Goal: Browse casually

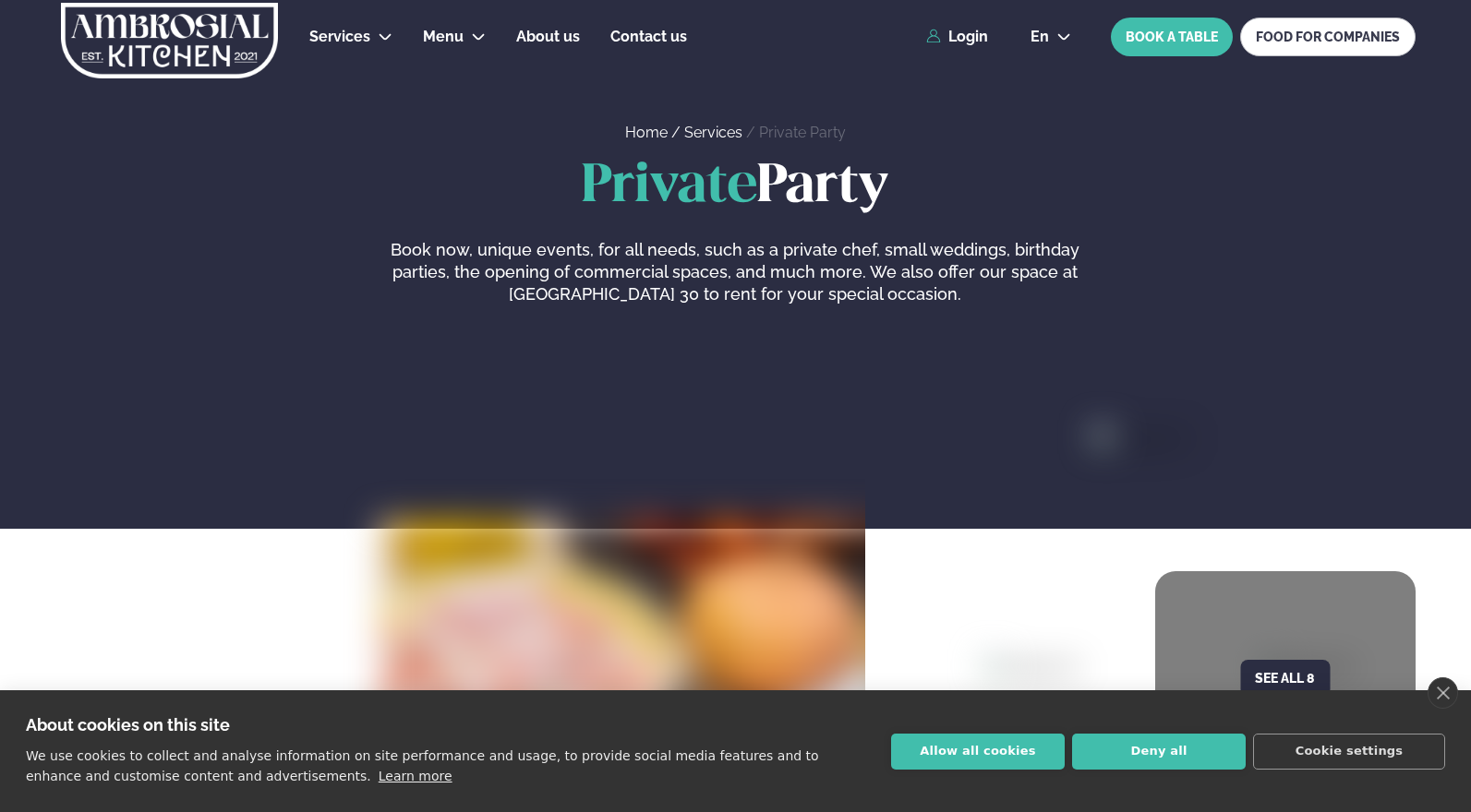
scroll to position [122, 0]
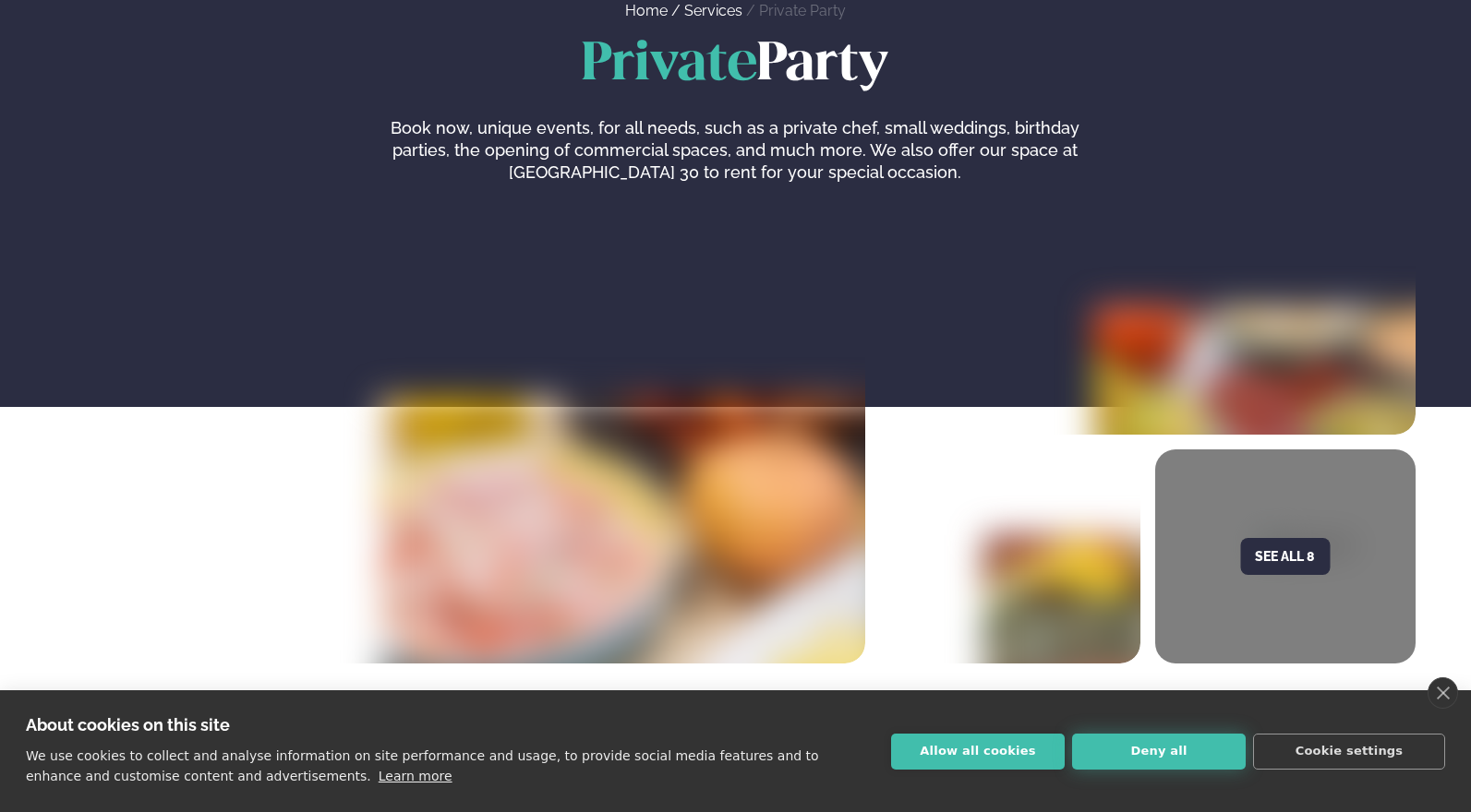
click at [1194, 751] on button "Deny all" at bounding box center [1159, 751] width 174 height 36
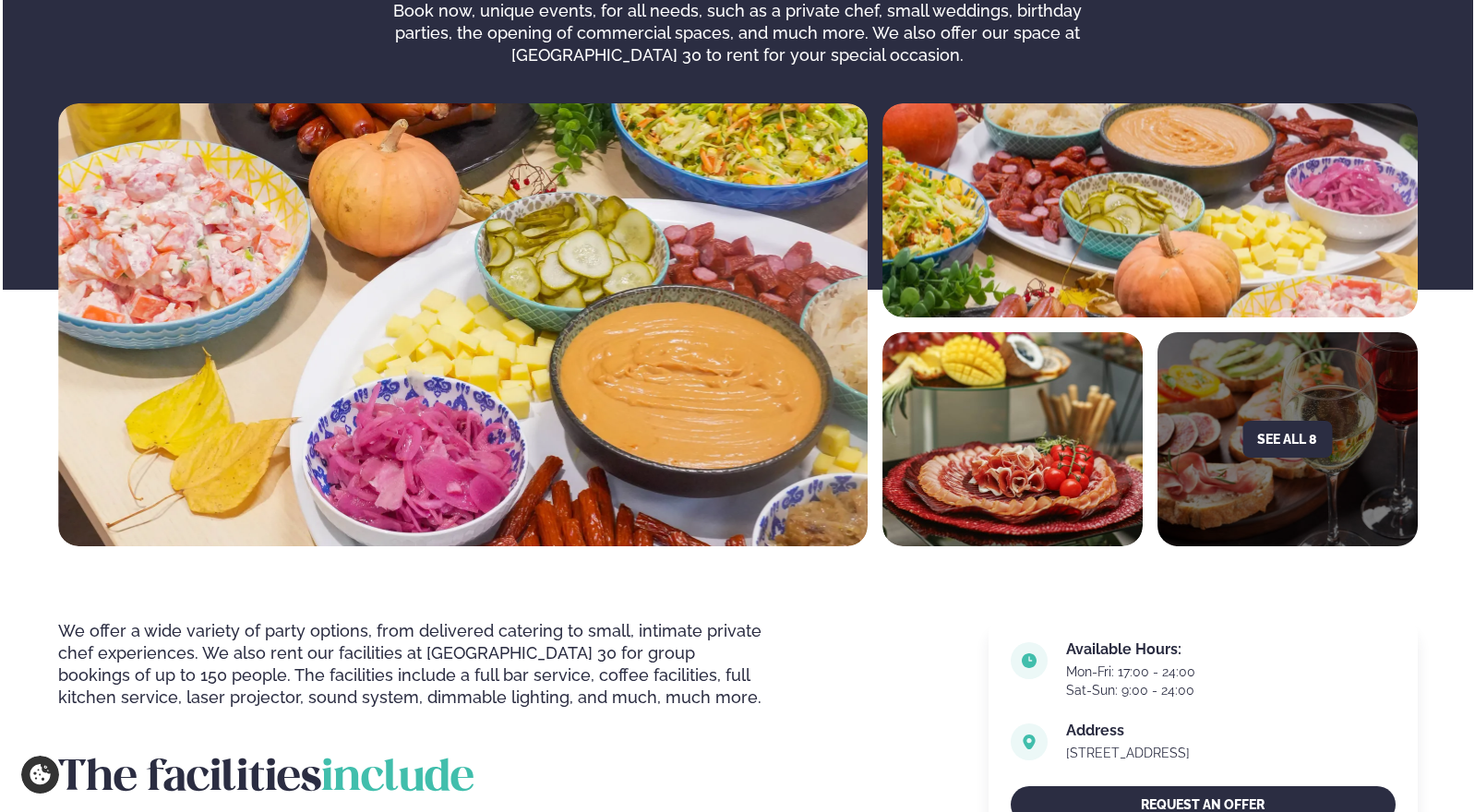
scroll to position [169, 0]
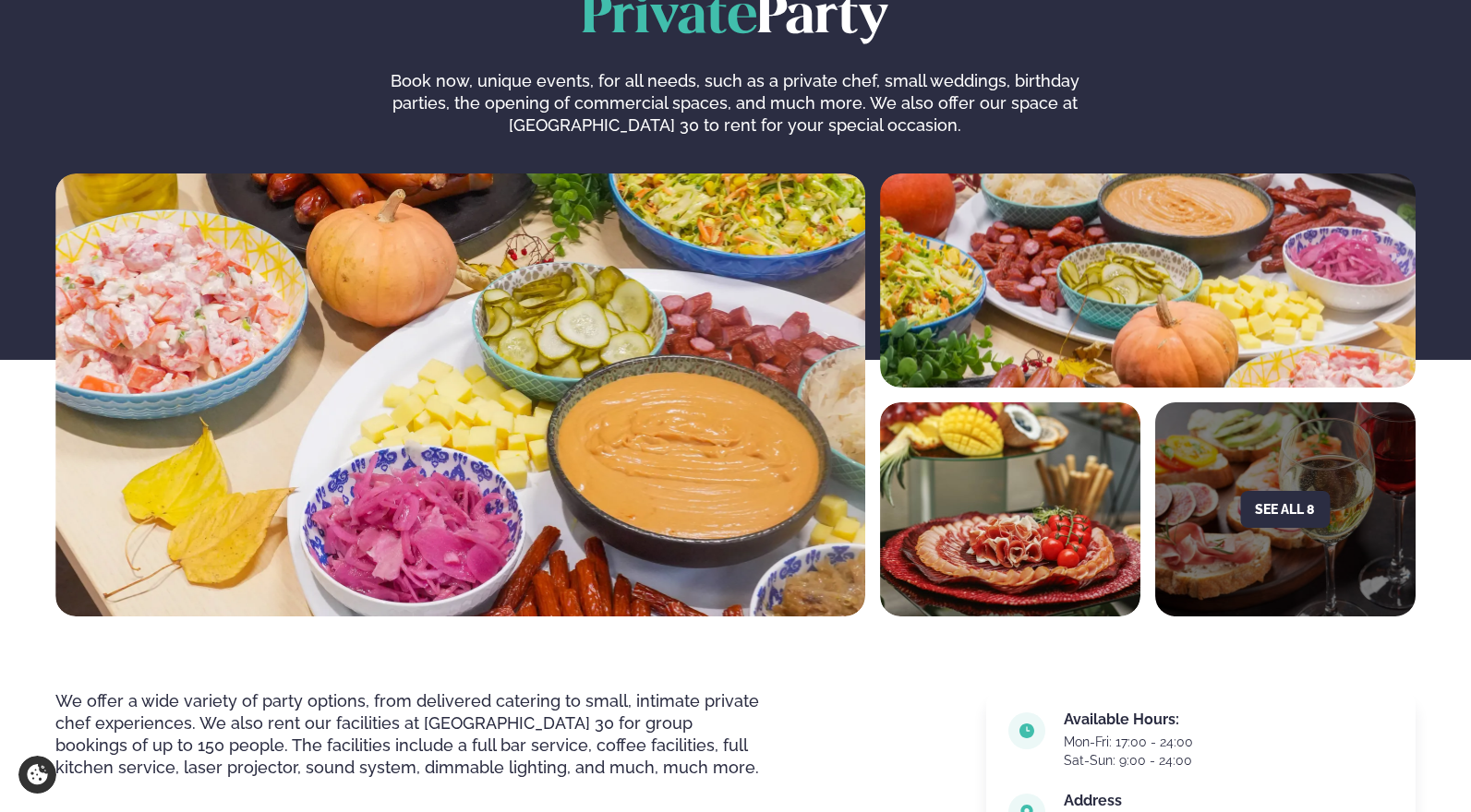
click at [1333, 469] on div "See all 8" at bounding box center [1286, 510] width 261 height 214
click at [1280, 495] on button "See all 8" at bounding box center [1285, 510] width 90 height 37
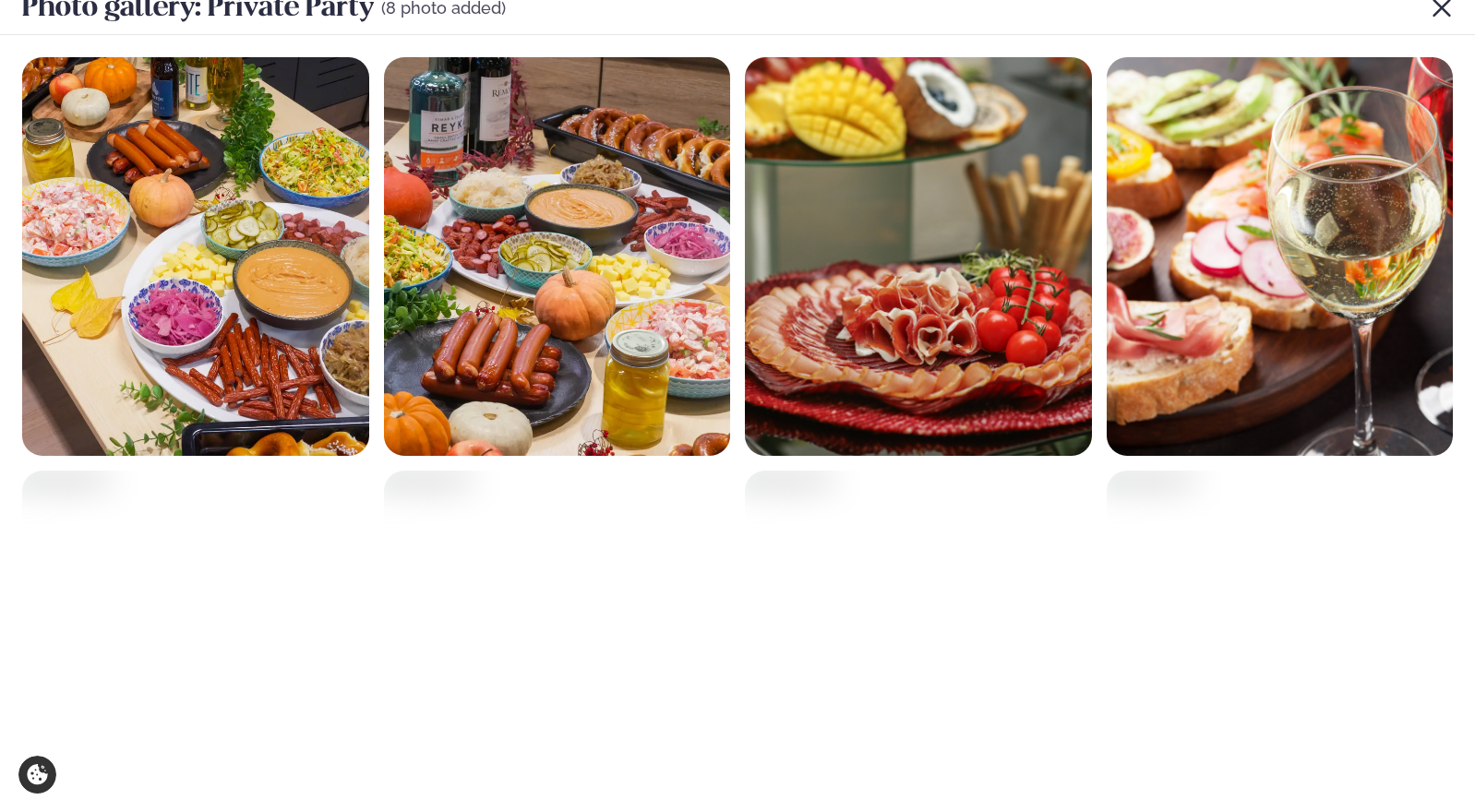
scroll to position [0, 0]
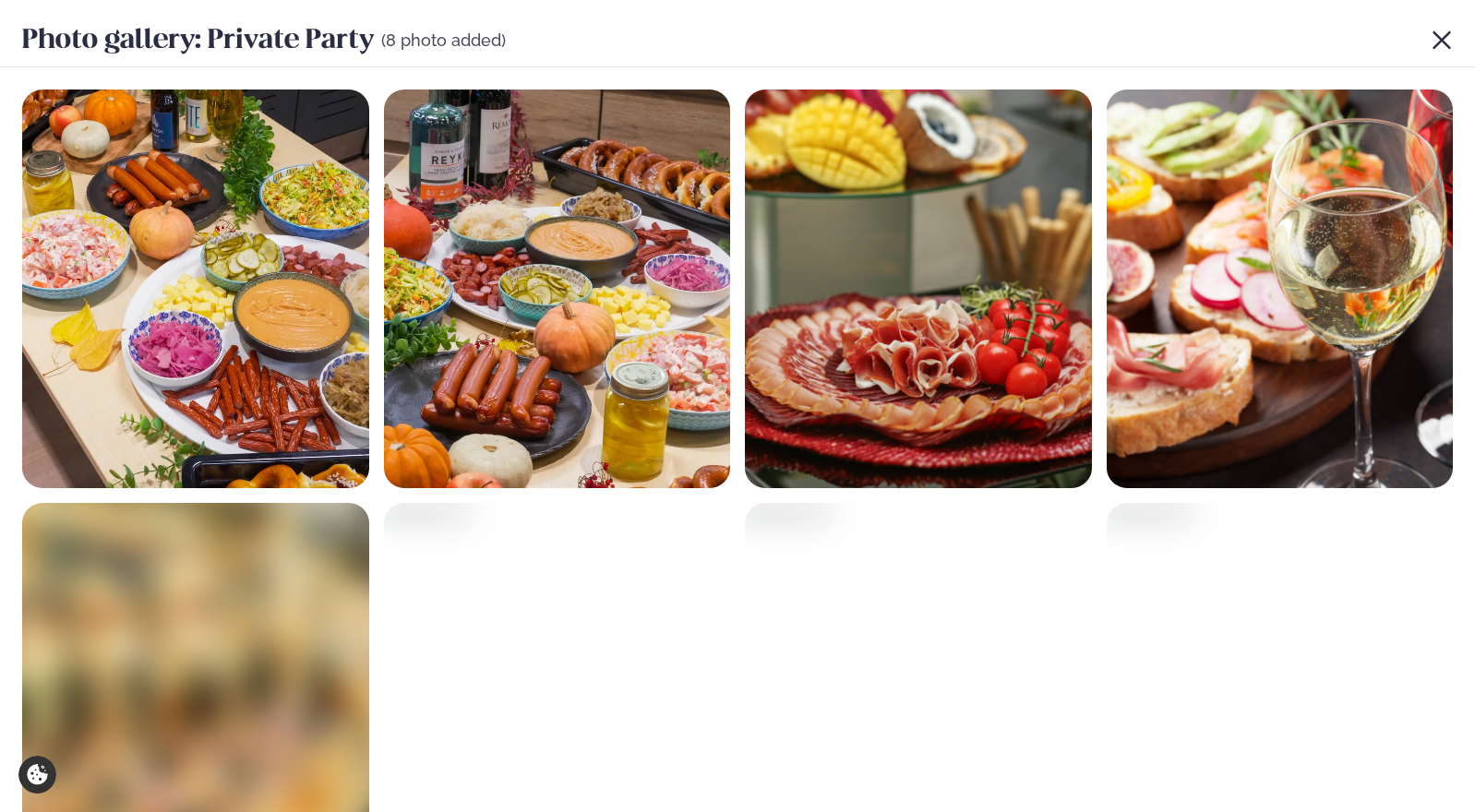
click at [309, 351] on img at bounding box center [195, 289] width 347 height 399
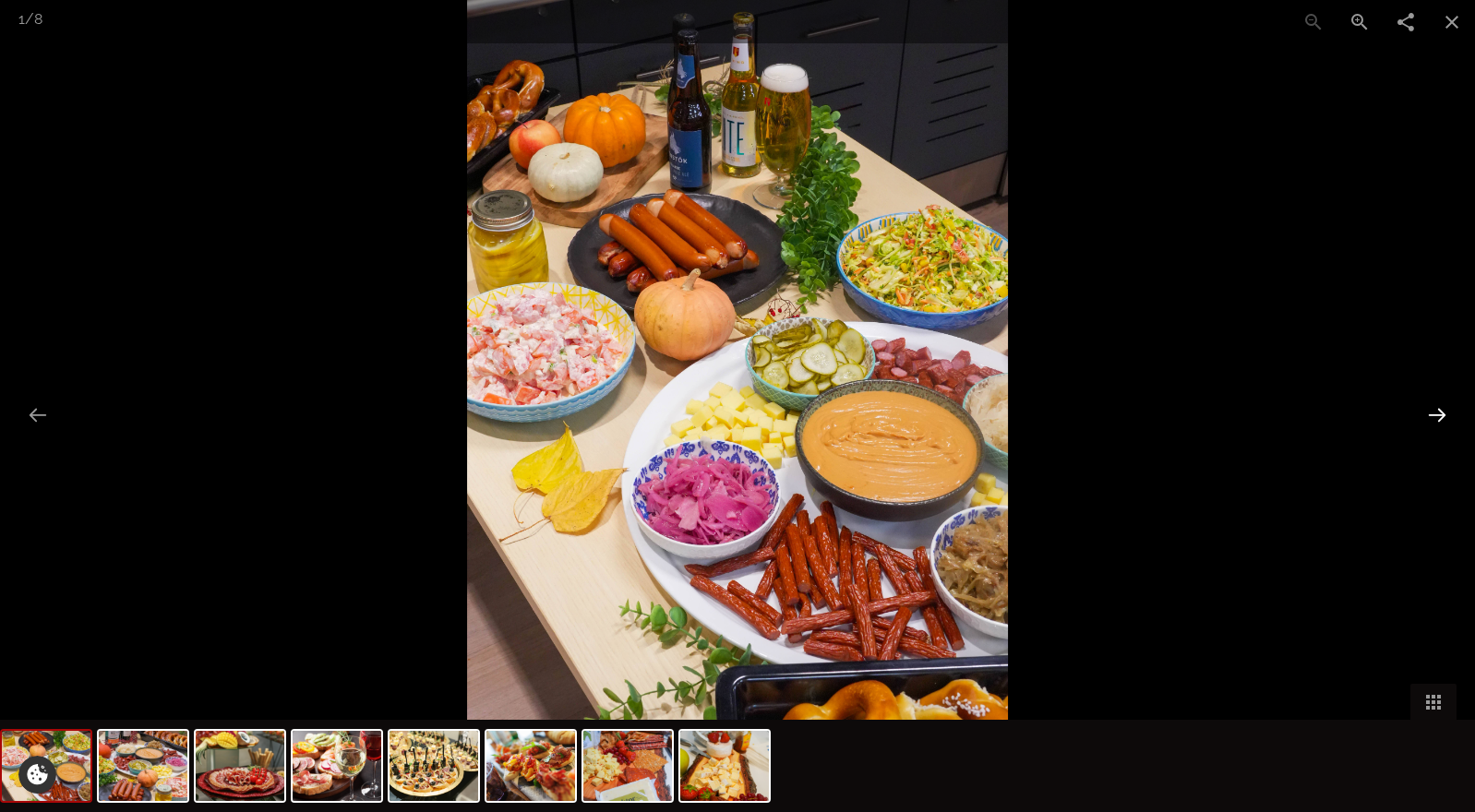
click at [1435, 418] on button "Next slide" at bounding box center [1437, 414] width 39 height 36
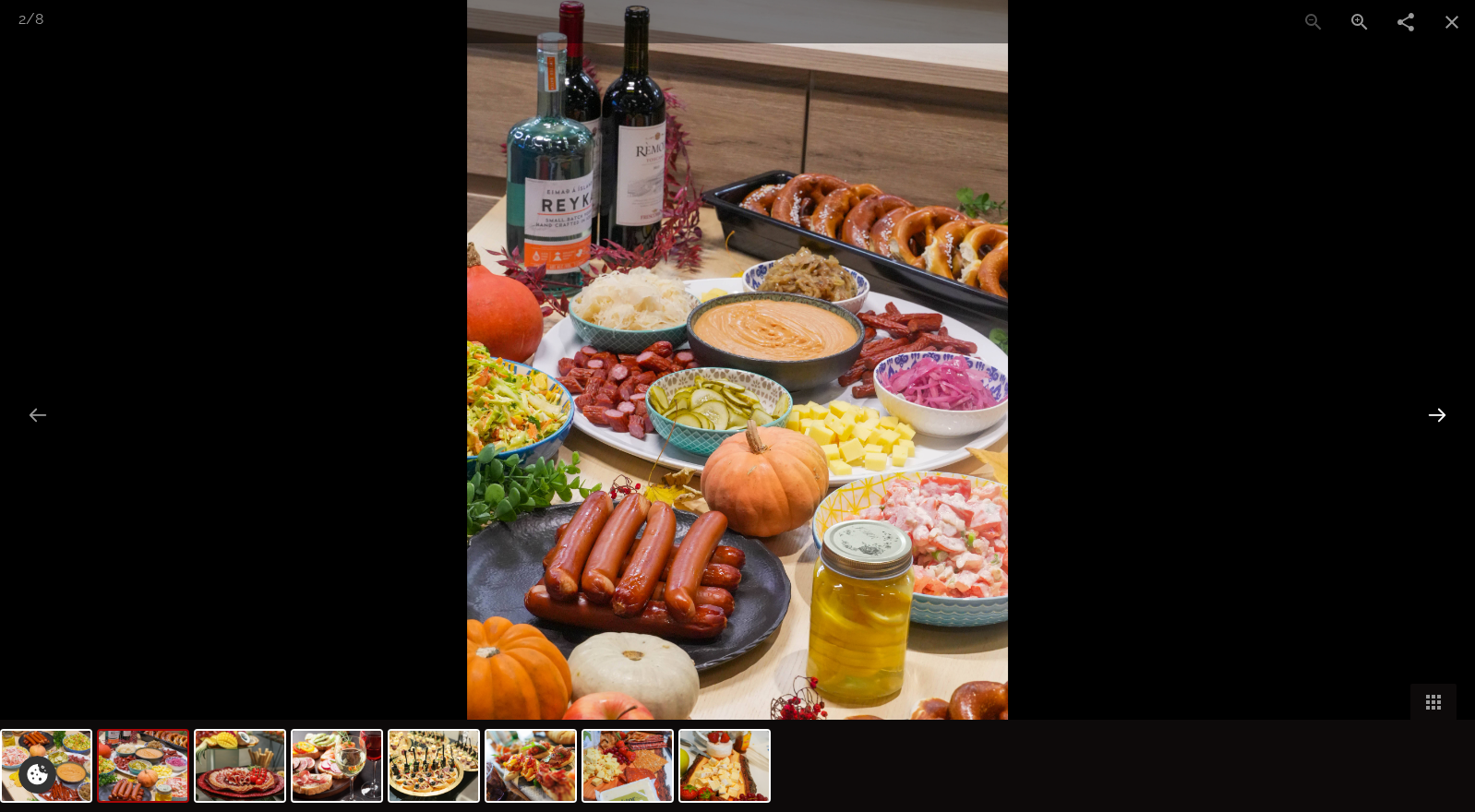
click at [1433, 418] on button "Next slide" at bounding box center [1437, 414] width 39 height 36
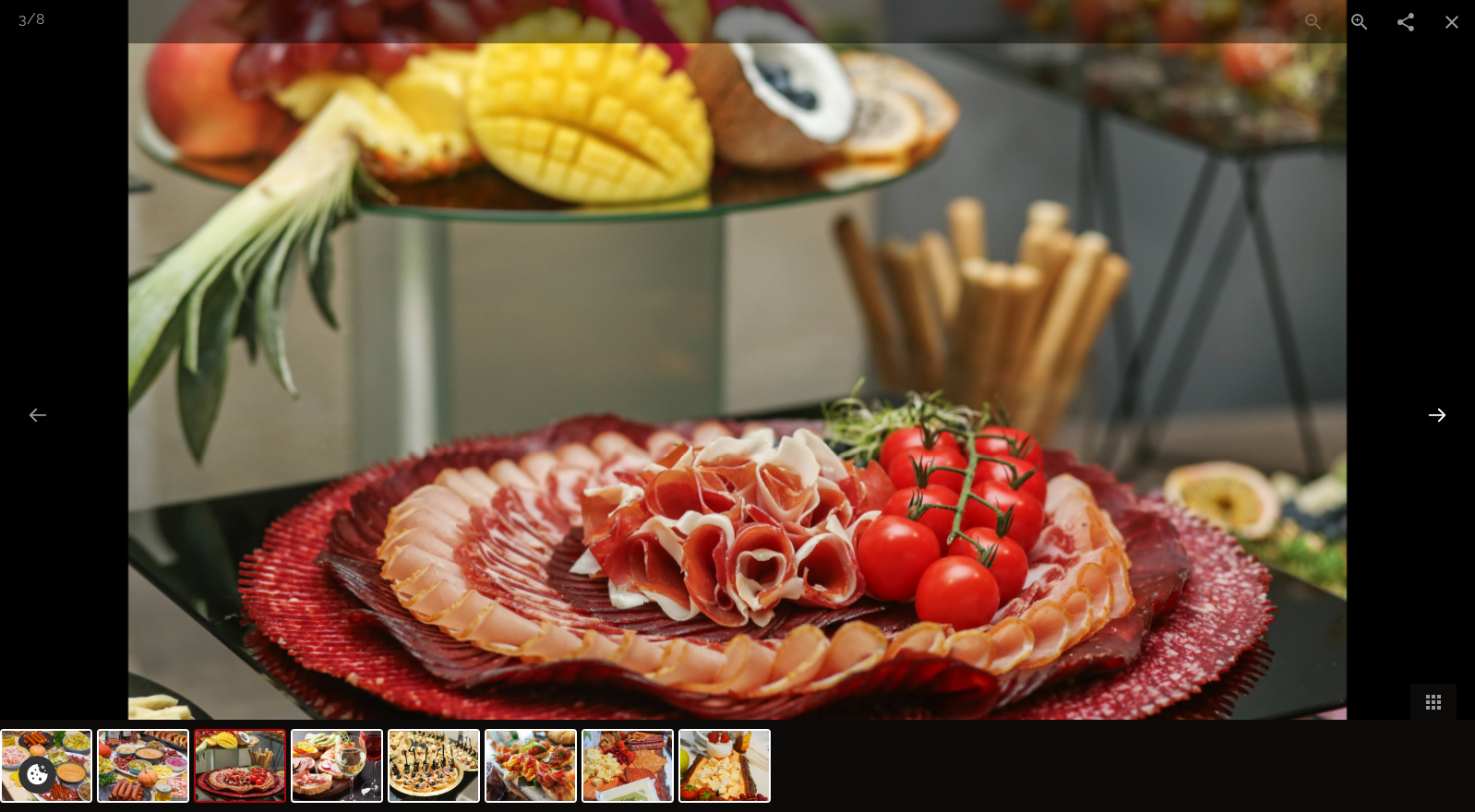
click at [1433, 418] on button "Next slide" at bounding box center [1437, 414] width 39 height 36
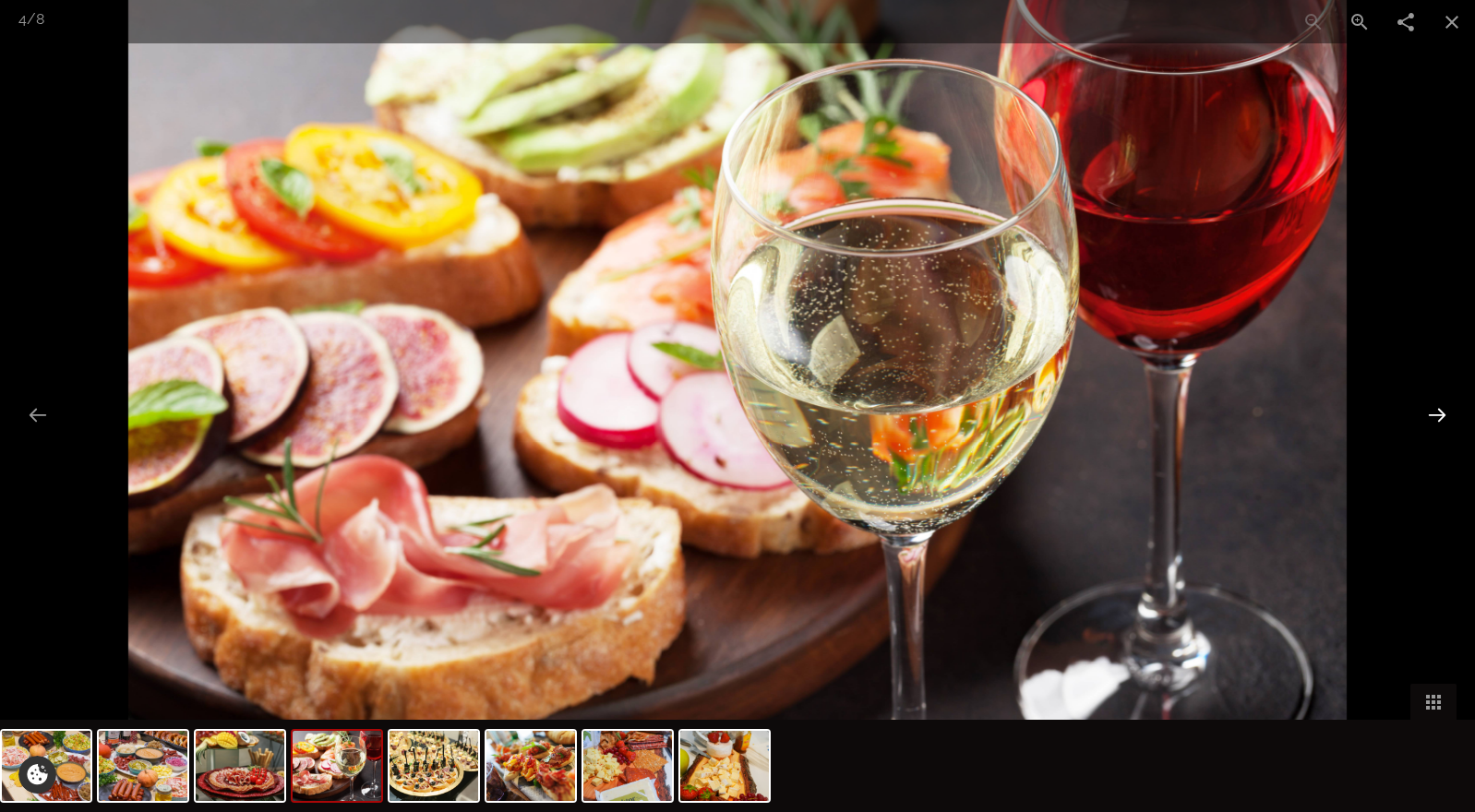
click at [1433, 418] on button "Next slide" at bounding box center [1437, 414] width 39 height 36
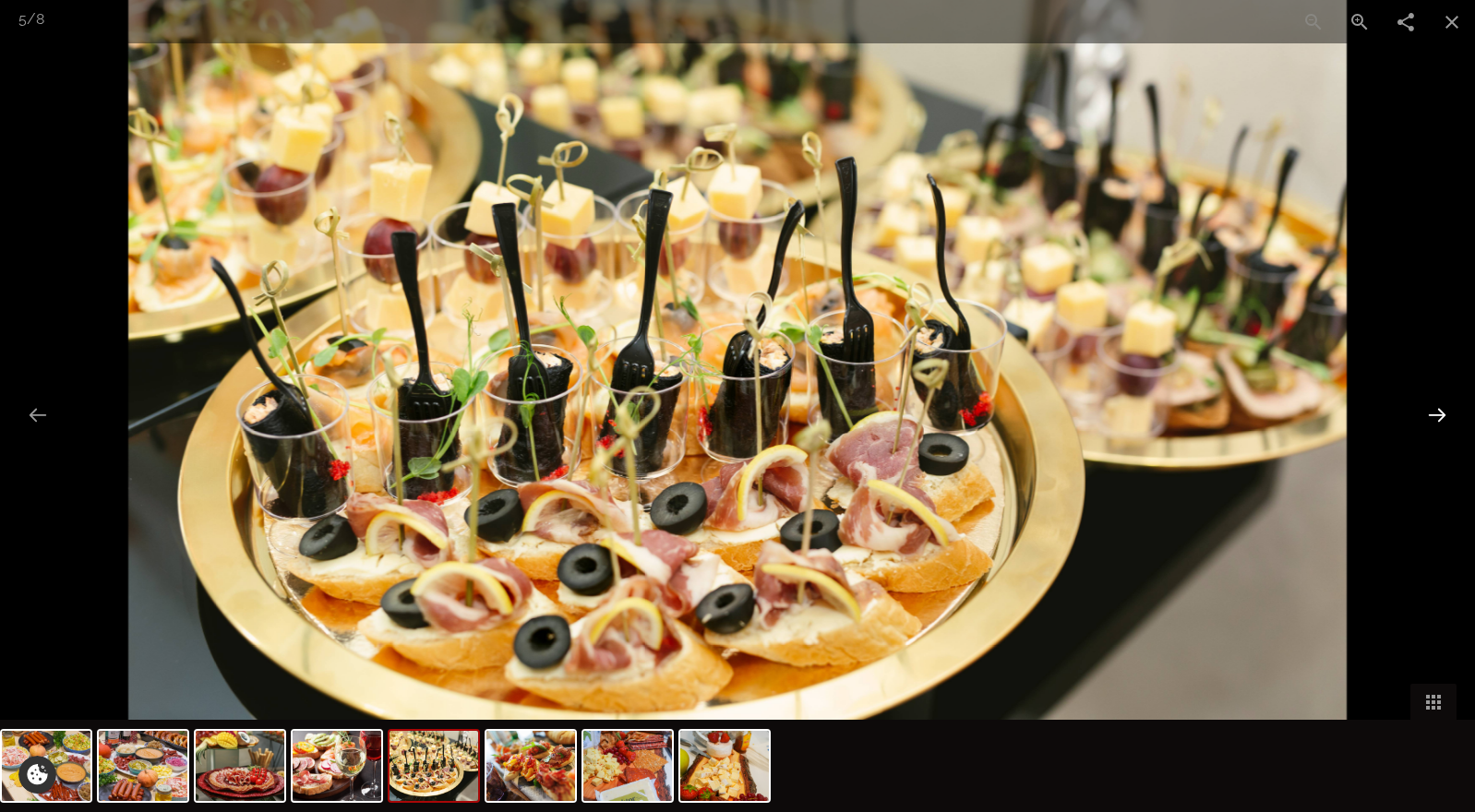
click at [1433, 418] on button "Next slide" at bounding box center [1437, 414] width 39 height 36
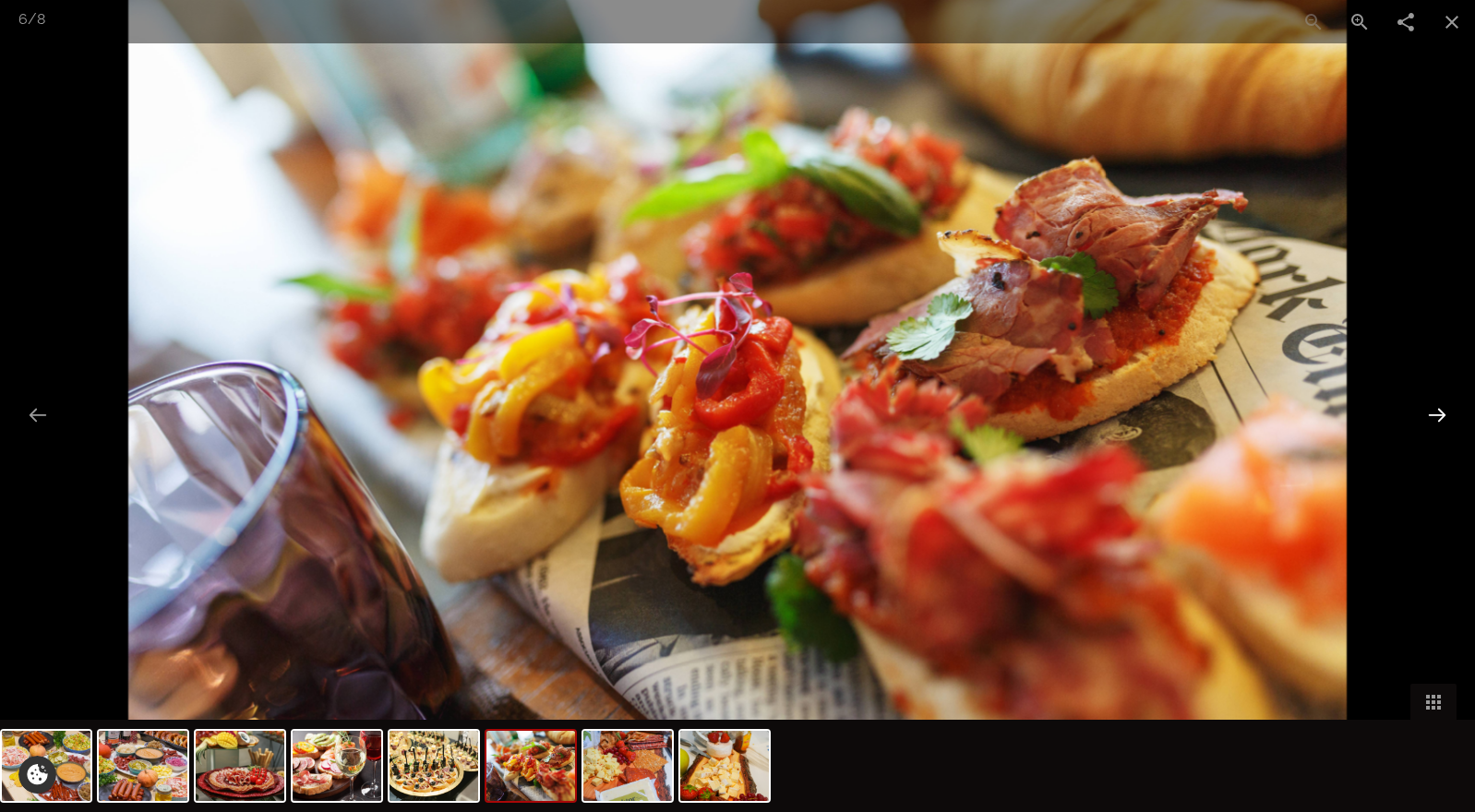
click at [1433, 418] on button "Next slide" at bounding box center [1437, 414] width 39 height 36
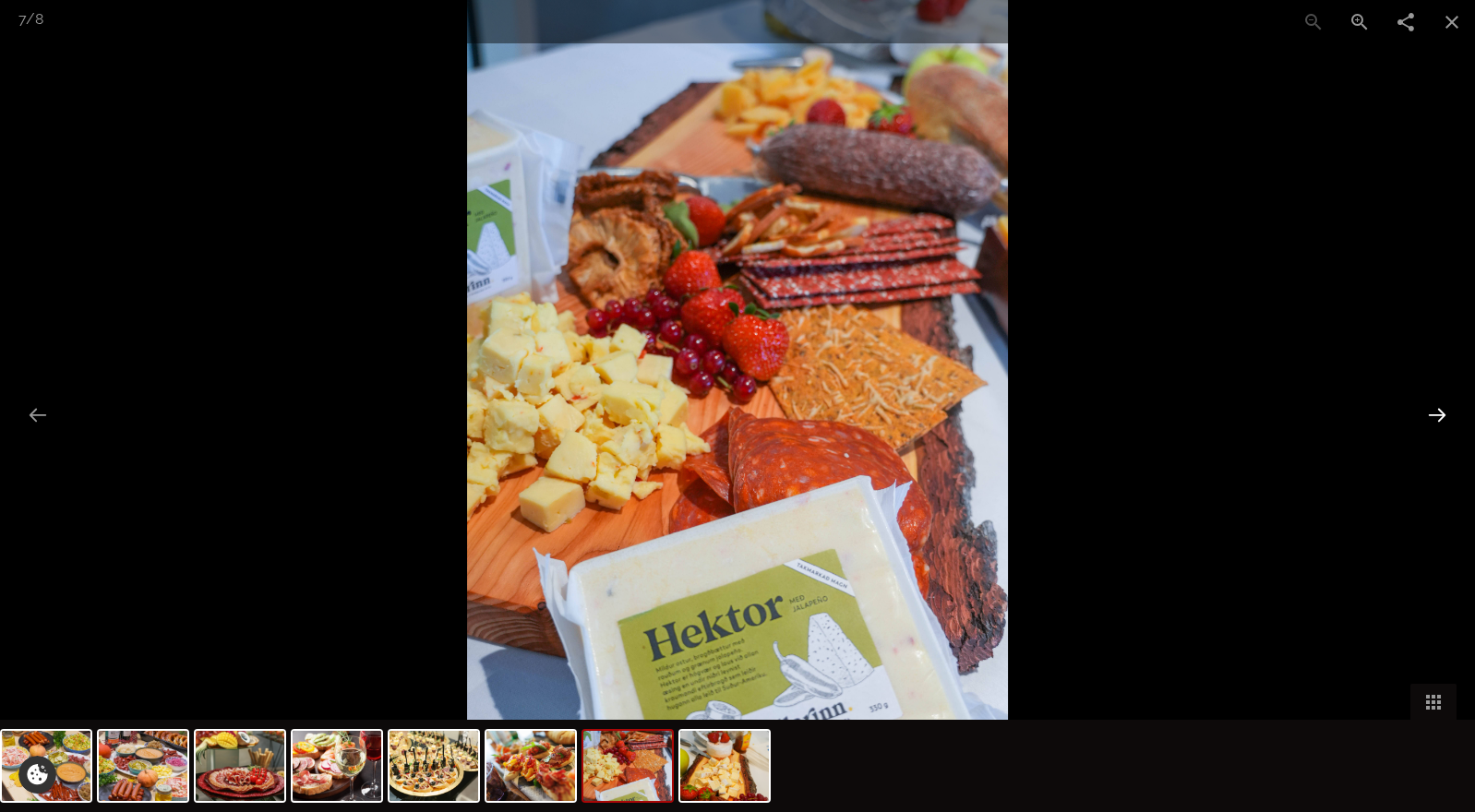
click at [1433, 418] on button "Next slide" at bounding box center [1437, 414] width 39 height 36
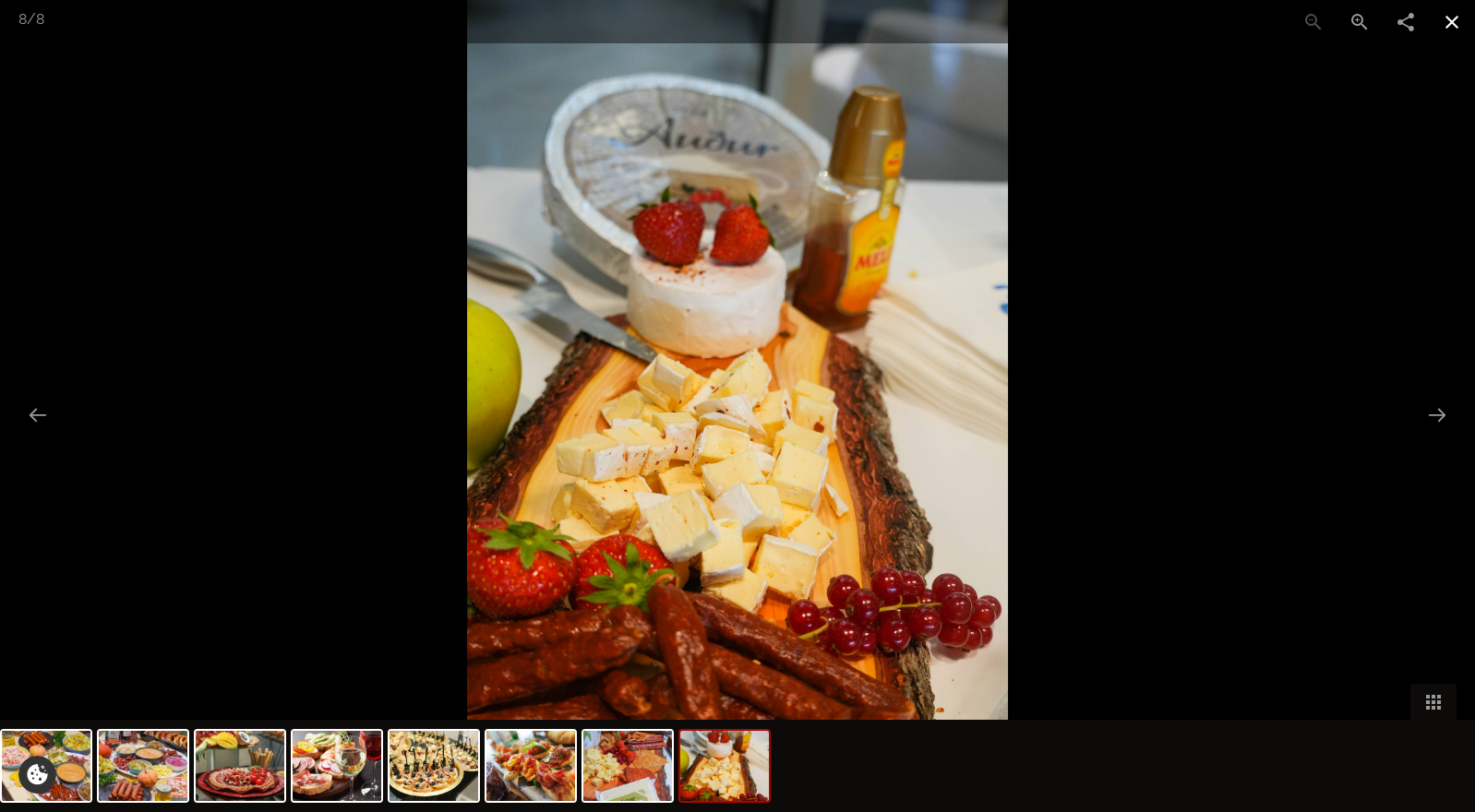
click at [1461, 23] on button "Close gallery" at bounding box center [1453, 21] width 46 height 43
